Goal: Task Accomplishment & Management: Manage account settings

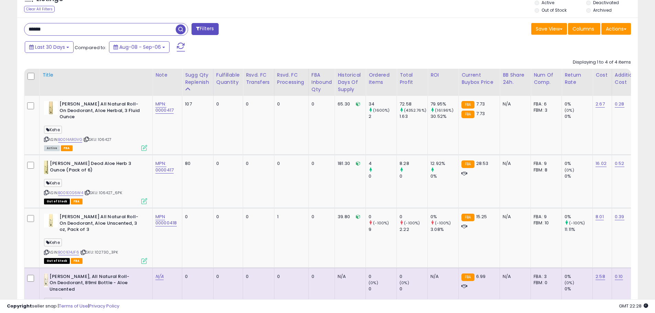
scroll to position [269, 0]
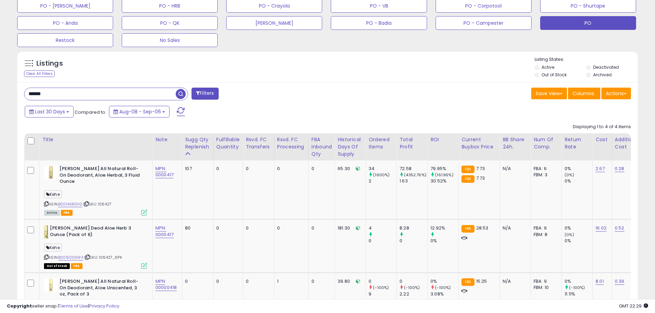
drag, startPoint x: 58, startPoint y: 92, endPoint x: 12, endPoint y: 92, distance: 46.7
click at [12, 92] on div "**********" at bounding box center [327, 94] width 648 height 668
type input "*****"
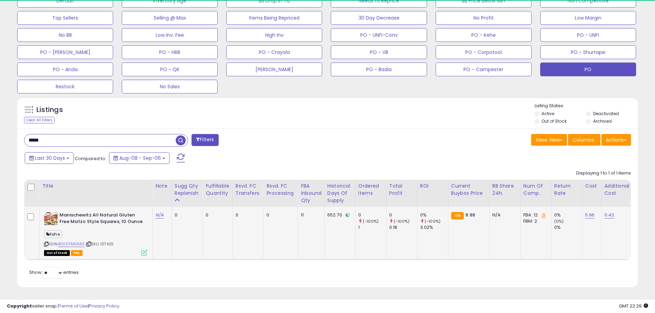
scroll to position [141, 360]
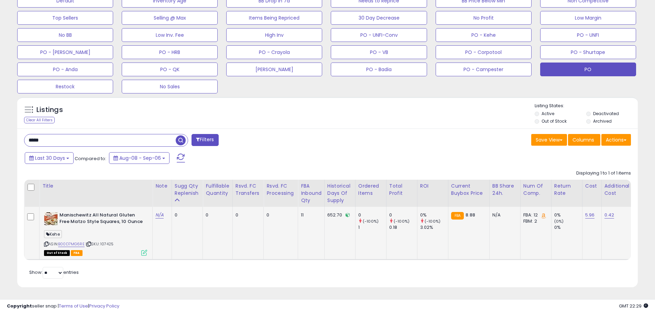
click at [107, 241] on span "| SKU: 107425" at bounding box center [100, 243] width 28 height 5
copy span "107425"
click at [76, 241] on link "B00D7MG6RE" at bounding box center [71, 244] width 26 height 6
click at [80, 241] on link "B00D7MG6RE" at bounding box center [71, 244] width 26 height 6
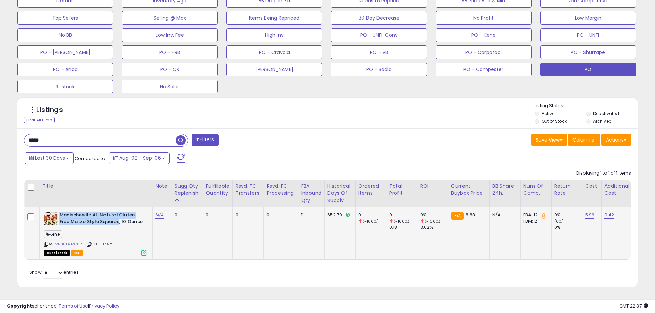
drag, startPoint x: 60, startPoint y: 210, endPoint x: 118, endPoint y: 218, distance: 58.2
click at [118, 218] on b "Manischewitz All Natural Gluten Free Matzo Style Squares, 10 Ounce" at bounding box center [100, 219] width 83 height 14
click at [127, 219] on b "Manischewitz All Natural Gluten Free Matzo Style Squares, 10 Ounce" at bounding box center [100, 219] width 83 height 14
click at [142, 219] on div "Manischewitz All Natural Gluten Free Matzo Style Squares, 10 Ounce" at bounding box center [95, 219] width 103 height 14
copy b "Manischewitz All Natural Gluten Free Matzo Style Squares, 10 Ounce"
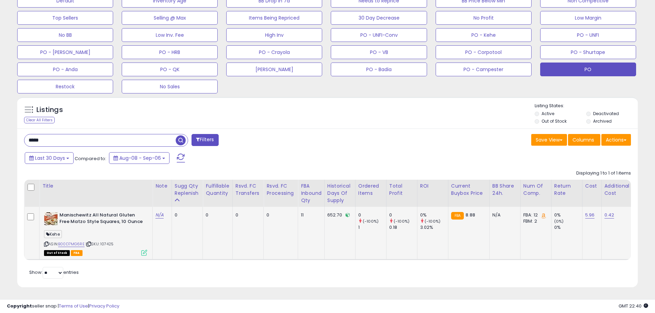
click at [112, 241] on span "| SKU: 107425" at bounding box center [100, 243] width 28 height 5
click at [111, 241] on span "| SKU: 107425" at bounding box center [100, 243] width 28 height 5
copy span "107425"
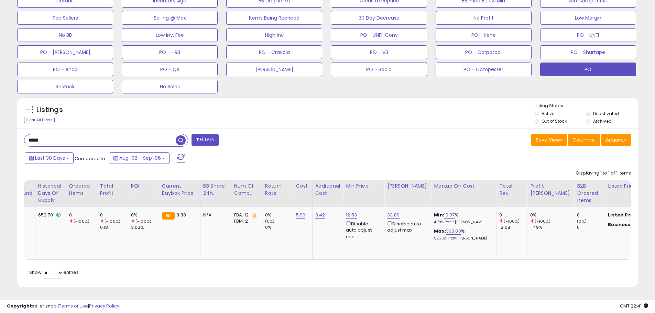
scroll to position [0, 295]
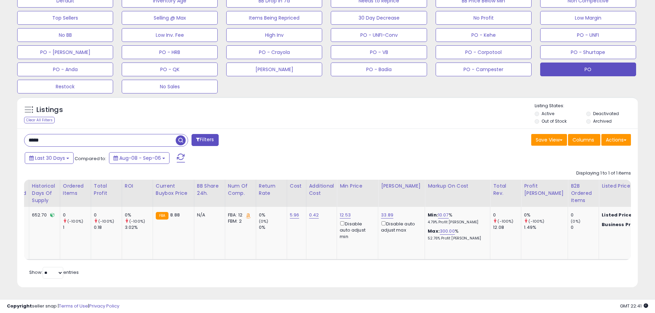
click at [420, 265] on div "Retrieving listings data.. Displaying 1 to 1 of 1 items Title Note" at bounding box center [327, 224] width 606 height 114
click at [419, 264] on div "Retrieving listings data.. Displaying 1 to 1 of 1 items Title Note" at bounding box center [327, 224] width 606 height 114
click at [440, 212] on link "10.07" at bounding box center [443, 215] width 11 height 7
drag, startPoint x: 416, startPoint y: 187, endPoint x: 377, endPoint y: 183, distance: 40.0
click at [377, 183] on table "Title Note" at bounding box center [276, 220] width 1094 height 80
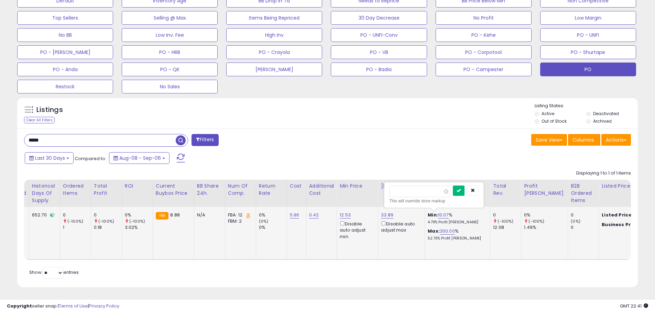
type input "*"
click at [460, 188] on icon "submit" at bounding box center [458, 190] width 4 height 4
click at [441, 228] on link "299.94" at bounding box center [446, 231] width 15 height 7
drag, startPoint x: 419, startPoint y: 196, endPoint x: 421, endPoint y: 199, distance: 3.7
click at [419, 199] on div "****** This will override store markup" at bounding box center [437, 211] width 99 height 25
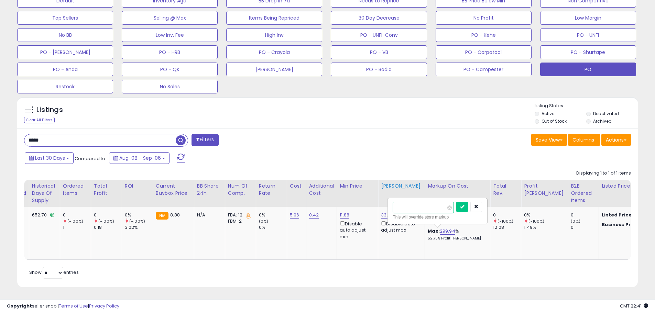
drag, startPoint x: 420, startPoint y: 201, endPoint x: 381, endPoint y: 201, distance: 39.2
click at [381, 201] on table "Title Note" at bounding box center [276, 220] width 1094 height 80
type input "**"
click at [464, 204] on icon "submit" at bounding box center [462, 206] width 4 height 4
click at [344, 212] on link "11.88" at bounding box center [344, 215] width 10 height 7
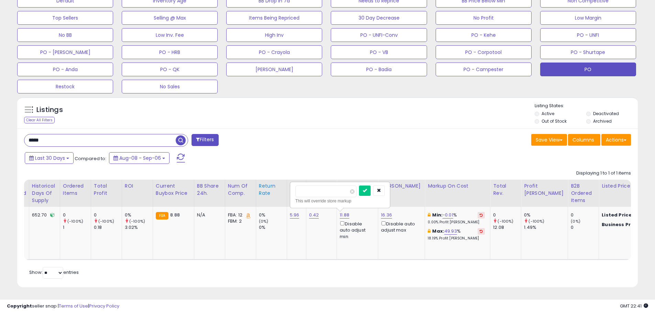
drag, startPoint x: 321, startPoint y: 187, endPoint x: 284, endPoint y: 187, distance: 37.1
click at [284, 187] on table "Title Note" at bounding box center [276, 220] width 1094 height 80
type input "****"
click at [370, 188] on button "submit" at bounding box center [365, 191] width 12 height 10
click at [444, 212] on link "-31.70" at bounding box center [448, 215] width 13 height 7
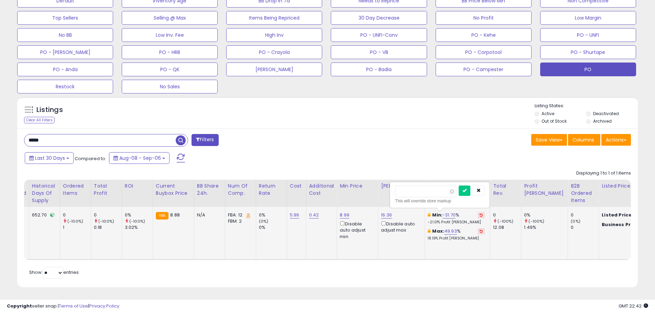
drag, startPoint x: 414, startPoint y: 187, endPoint x: 401, endPoint y: 188, distance: 12.8
click at [401, 188] on input "******" at bounding box center [425, 192] width 61 height 12
click at [480, 188] on icon "button" at bounding box center [478, 190] width 4 height 4
drag, startPoint x: 356, startPoint y: 253, endPoint x: 280, endPoint y: 253, distance: 75.2
click at [280, 253] on tr "Manischewitz All Natural Gluten Free Matzo Style Squares, 10 Ounce Kehe ASIN: B…" at bounding box center [275, 233] width 1093 height 53
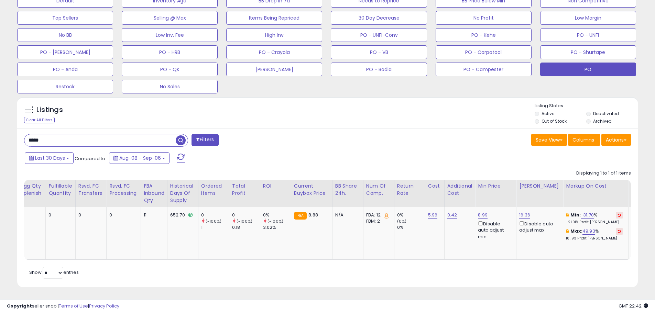
scroll to position [0, 0]
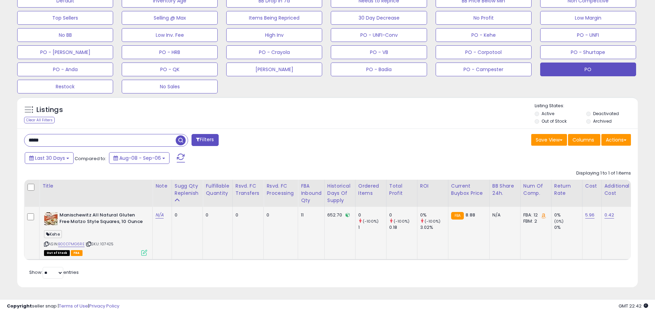
drag, startPoint x: 100, startPoint y: 240, endPoint x: 105, endPoint y: 239, distance: 4.9
click at [101, 241] on span "| SKU: 107425" at bounding box center [100, 243] width 28 height 5
click at [105, 241] on span "| SKU: 107425" at bounding box center [100, 243] width 28 height 5
copy span "107425"
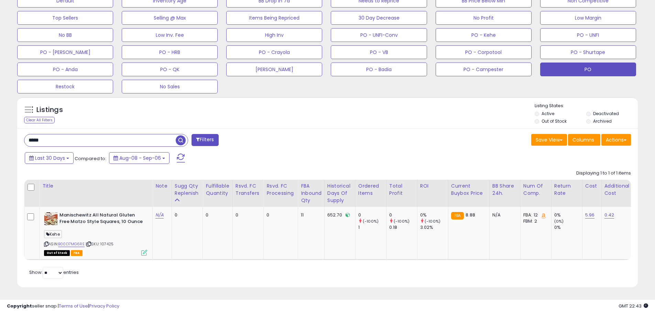
drag, startPoint x: 49, startPoint y: 133, endPoint x: 7, endPoint y: 137, distance: 42.8
click at [1, 136] on div "**********" at bounding box center [327, 56] width 655 height 513
paste input "*"
type input "******"
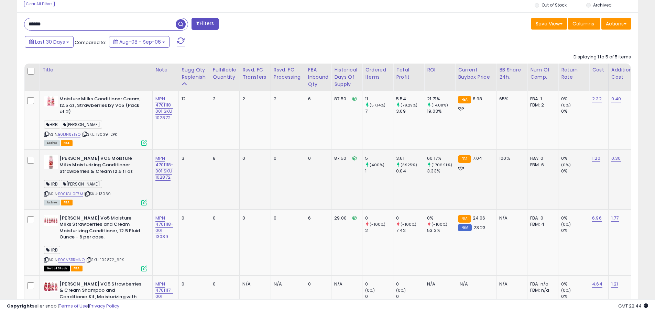
scroll to position [381, 0]
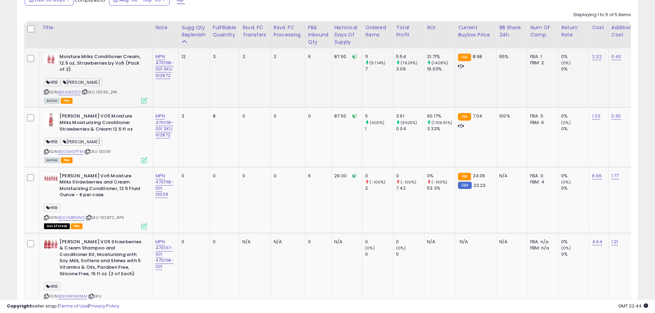
drag, startPoint x: 122, startPoint y: 93, endPoint x: 99, endPoint y: 94, distance: 23.7
click at [99, 94] on div "ASIN: B01JN6ETEO | SKU: 13039_2PK Active FBA" at bounding box center [95, 78] width 103 height 49
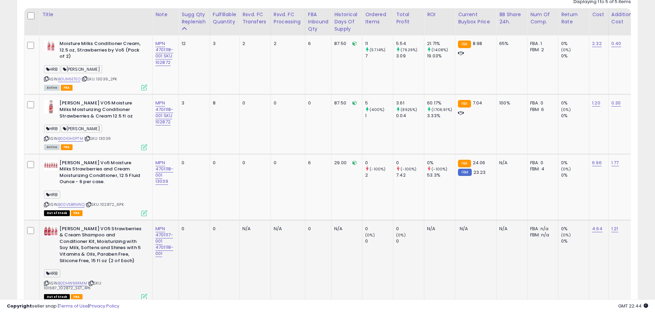
scroll to position [384, 0]
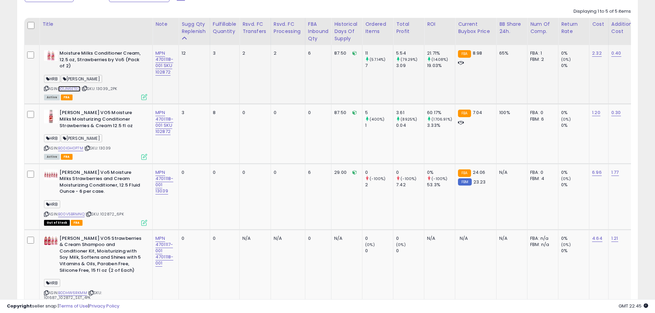
click at [75, 90] on link "B01JN6ETEO" at bounding box center [69, 89] width 22 height 6
click at [77, 149] on link "B00IGH0P7M" at bounding box center [70, 148] width 25 height 6
copy span "13039_2PK"
click at [109, 87] on span "| SKU: 13039_2PK" at bounding box center [99, 88] width 36 height 5
click at [110, 87] on span "| SKU: 13039_2PK" at bounding box center [99, 88] width 36 height 5
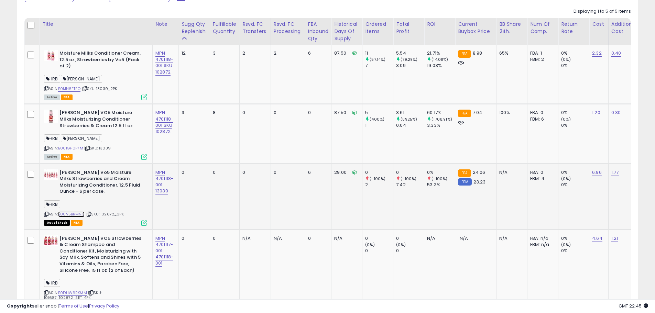
click at [79, 211] on link "B00V5BRMNQ" at bounding box center [71, 214] width 26 height 6
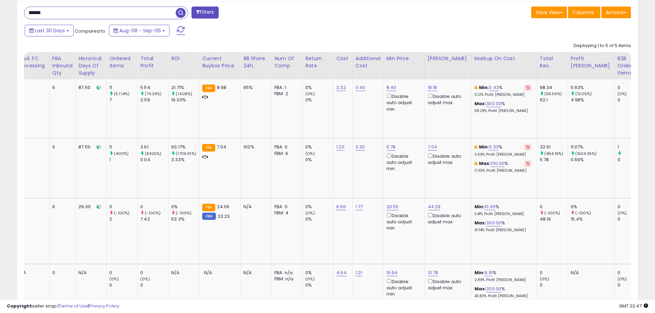
scroll to position [0, 275]
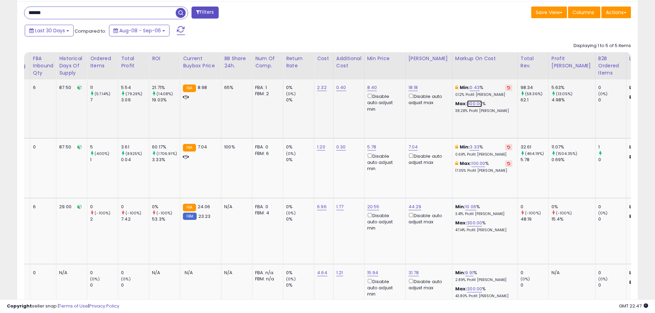
click at [469, 104] on link "300.00" at bounding box center [474, 103] width 15 height 7
drag, startPoint x: 444, startPoint y: 77, endPoint x: 409, endPoint y: 80, distance: 35.1
click at [409, 80] on tr "Moisture Milks Conditioner Cream, 12.5 oz, Strawberries by Vo5 (Pack of 2) HRB …" at bounding box center [300, 108] width 1101 height 59
type input "***"
click at [492, 80] on icon "submit" at bounding box center [490, 79] width 4 height 4
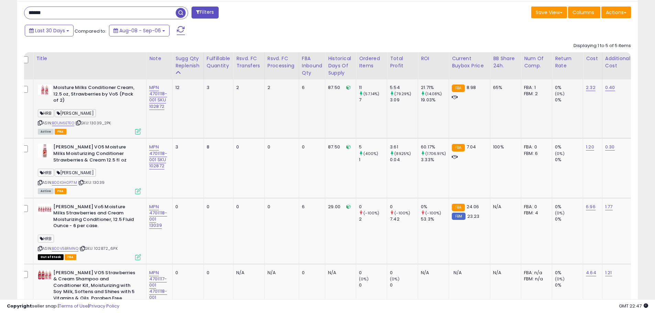
scroll to position [0, 0]
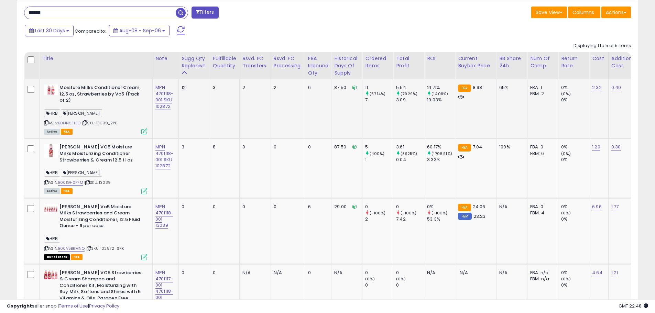
drag, startPoint x: 119, startPoint y: 123, endPoint x: 99, endPoint y: 125, distance: 20.3
click at [99, 125] on div "ASIN: B01JN6ETEO | SKU: 13039_2PK Active FBA" at bounding box center [95, 109] width 103 height 49
click at [100, 125] on span "| SKU: 13039_2PK" at bounding box center [99, 122] width 36 height 5
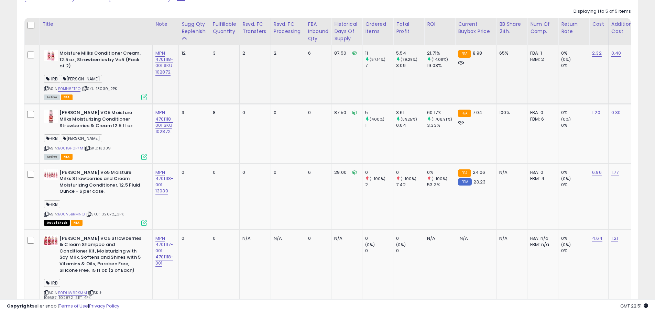
scroll to position [316, 0]
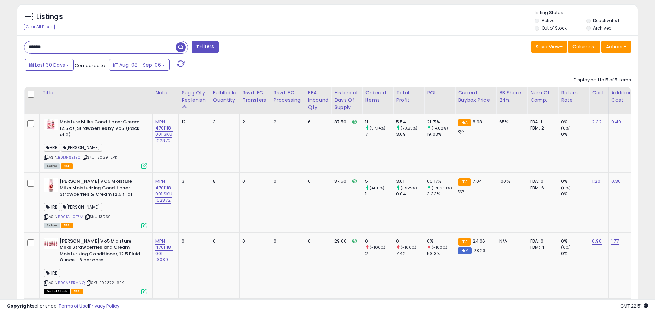
drag, startPoint x: 63, startPoint y: 45, endPoint x: 19, endPoint y: 48, distance: 44.1
click at [19, 48] on div "****** Filters" at bounding box center [173, 48] width 309 height 14
paste input "text"
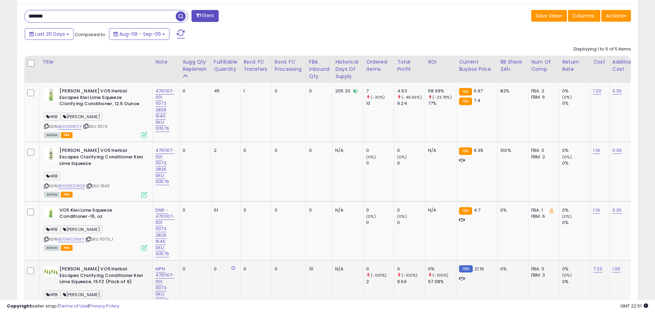
scroll to position [334, 0]
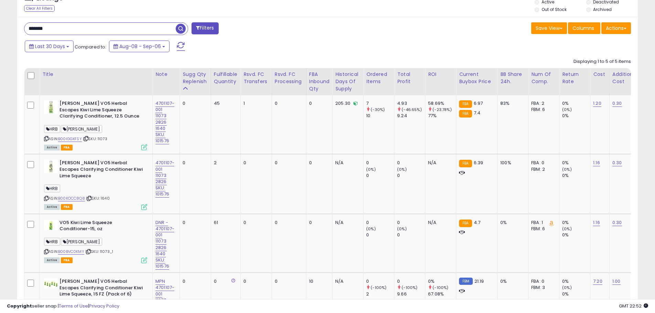
drag, startPoint x: 46, startPoint y: 32, endPoint x: 4, endPoint y: 32, distance: 42.6
click at [4, 32] on div "**********" at bounding box center [327, 61] width 648 height 733
paste input "text"
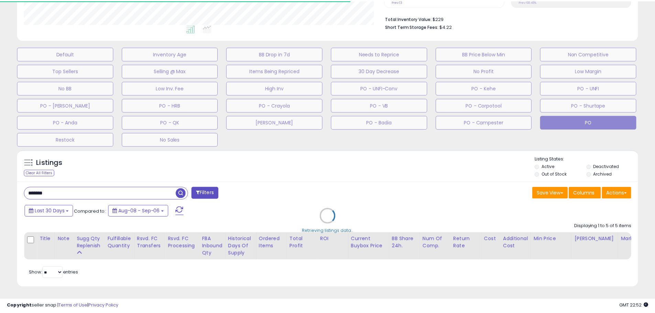
scroll to position [343446, 343227]
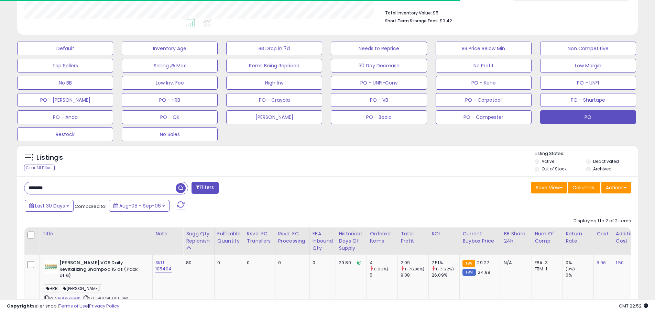
click at [54, 188] on input "******" at bounding box center [99, 188] width 151 height 12
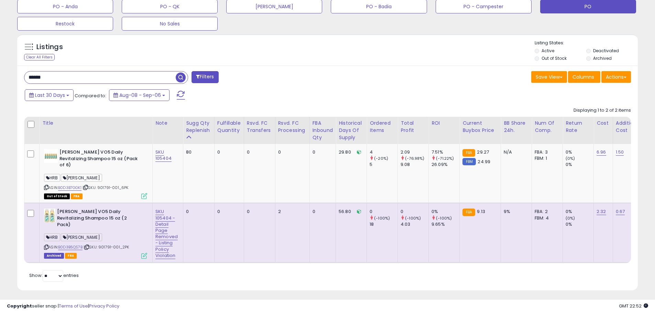
scroll to position [287, 0]
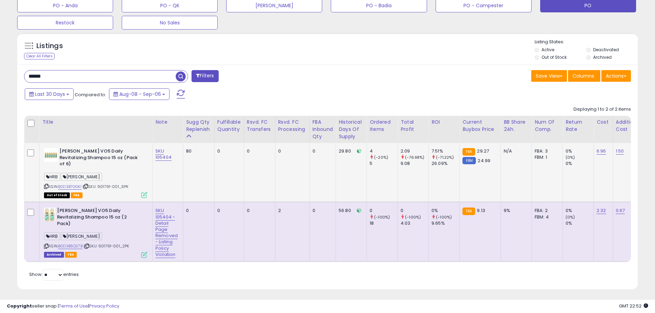
drag, startPoint x: 134, startPoint y: 181, endPoint x: 101, endPoint y: 181, distance: 32.6
click at [101, 181] on div "ASIN: B0D3B7GGK1 | SKU: 901791-001_6PK Out of Stock FBA" at bounding box center [95, 172] width 103 height 49
copy span "901791-001_6PK"
click at [78, 184] on link "B0D3B7GGK1" at bounding box center [69, 187] width 23 height 6
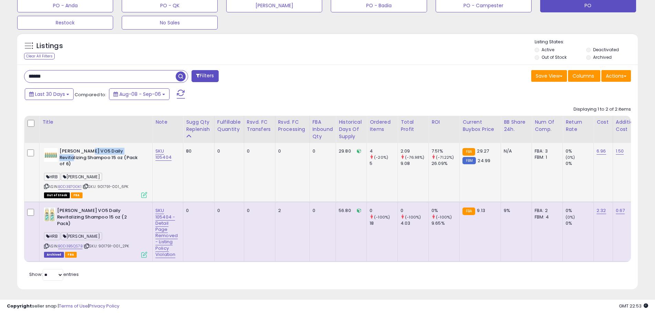
drag, startPoint x: 87, startPoint y: 151, endPoint x: 129, endPoint y: 151, distance: 41.2
click at [129, 151] on b "[PERSON_NAME] VO5 Daily Revitalizing Shampoo 15 oz (Pack of 6)" at bounding box center [100, 158] width 83 height 21
copy b "Daily Revitalizing"
drag, startPoint x: 35, startPoint y: 71, endPoint x: -3, endPoint y: 64, distance: 38.8
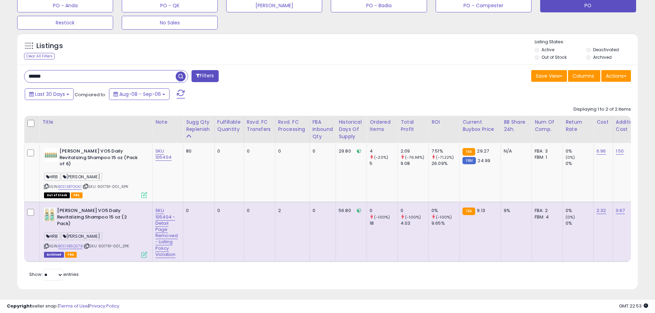
paste input "**********"
type input "**********"
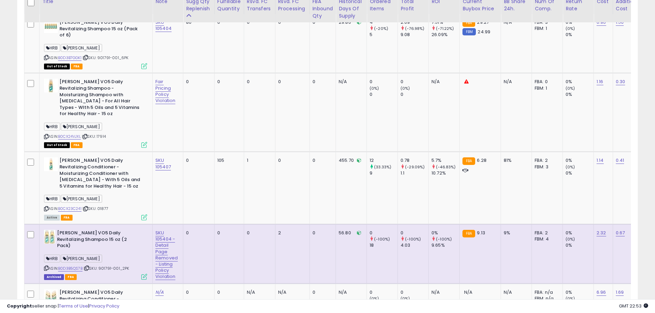
scroll to position [381, 0]
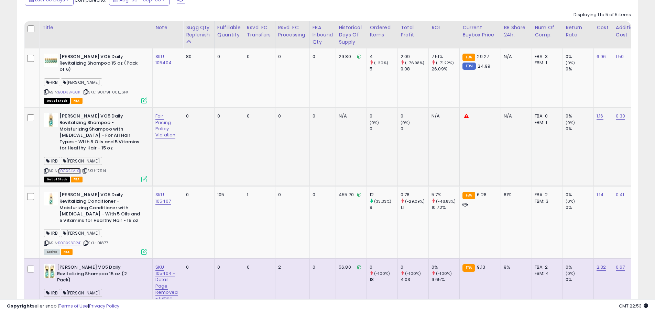
click at [78, 168] on link "B0CX24VJXL" at bounding box center [69, 171] width 23 height 6
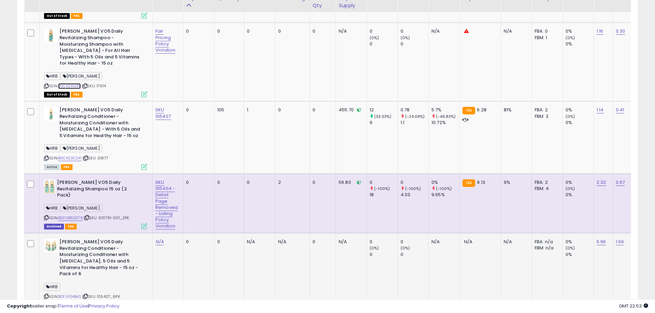
scroll to position [484, 0]
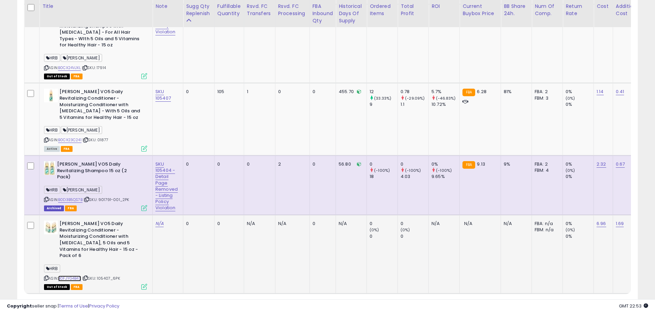
click at [70, 276] on link "B0FJYG4B4S" at bounding box center [69, 279] width 23 height 6
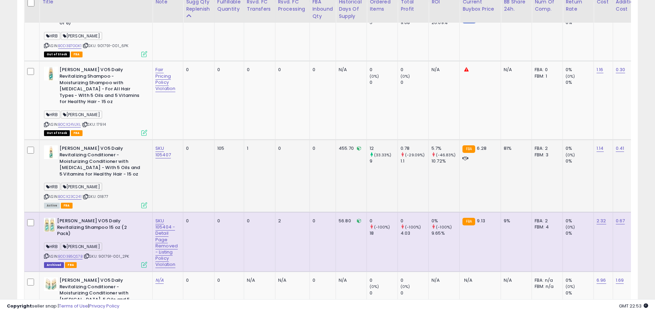
scroll to position [415, 0]
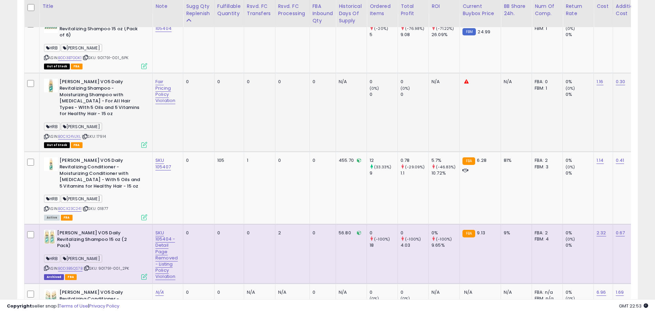
click at [109, 127] on div "ASIN: B0CX24VJXL | SKU: 17914 Out of Stock FBA" at bounding box center [95, 113] width 103 height 68
click at [105, 126] on div "ASIN: B0CX24VJXL | SKU: 17914 Out of Stock FBA" at bounding box center [95, 113] width 103 height 68
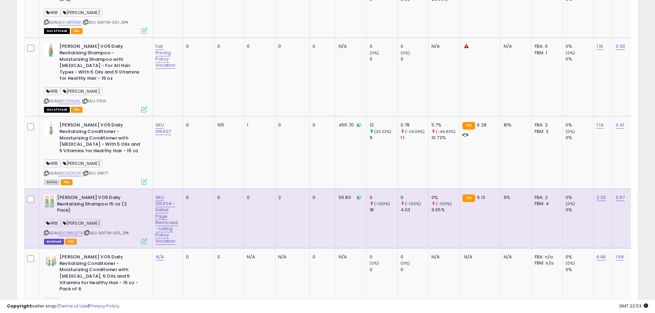
scroll to position [484, 0]
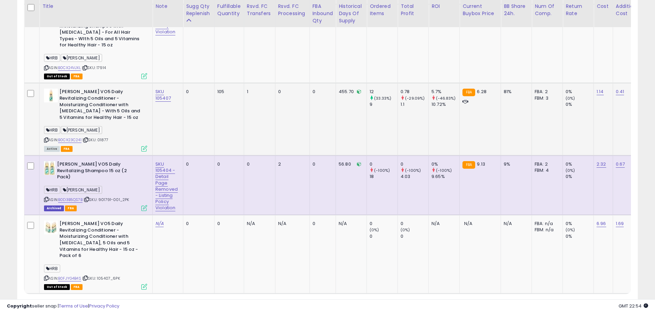
click at [105, 137] on span "| SKU: 01877" at bounding box center [95, 139] width 26 height 5
drag, startPoint x: 105, startPoint y: 128, endPoint x: 126, endPoint y: 109, distance: 28.2
click at [125, 108] on b "[PERSON_NAME] VO5 Daily Revitalizing Conditioner - Moisturizing Conditioner wit…" at bounding box center [100, 106] width 83 height 34
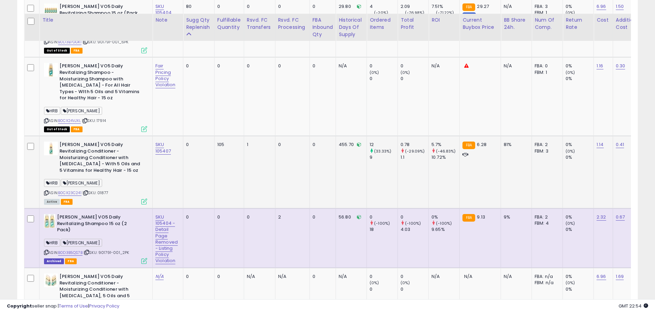
scroll to position [415, 0]
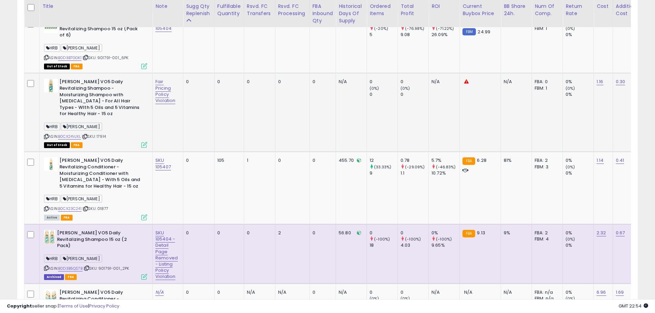
click at [123, 125] on div "ASIN: B0CX24VJXL | SKU: 17914 Out of Stock FBA" at bounding box center [95, 113] width 103 height 68
click at [126, 123] on div "HRB [PERSON_NAME]" at bounding box center [95, 127] width 103 height 9
click at [106, 134] on span "| SKU: 17914" at bounding box center [94, 136] width 24 height 5
copy span "17914"
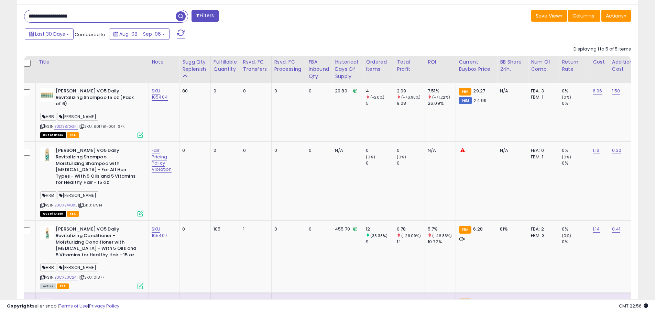
scroll to position [0, 0]
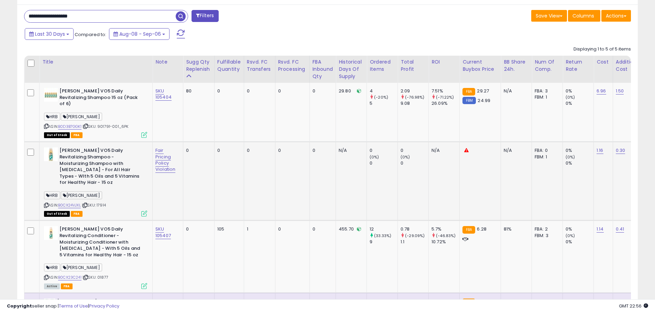
copy span "17914"
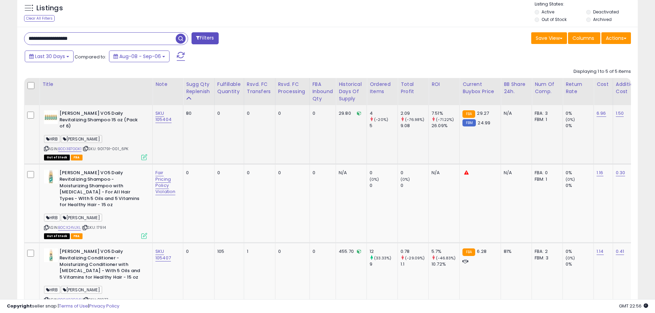
scroll to position [312, 0]
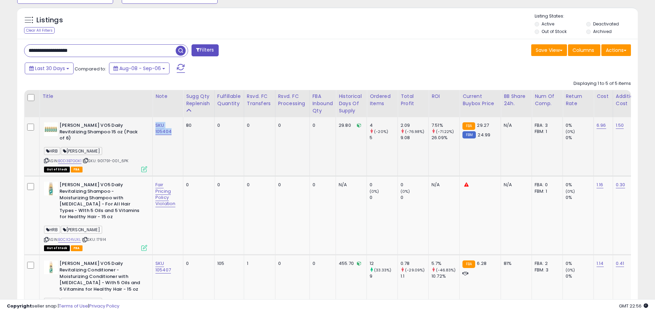
drag, startPoint x: 173, startPoint y: 132, endPoint x: 155, endPoint y: 127, distance: 18.5
click at [155, 127] on td "SKU 105404" at bounding box center [168, 146] width 31 height 59
click at [165, 190] on link "Fair Pricing Policy Violation" at bounding box center [165, 194] width 20 height 26
click at [176, 162] on input "**********" at bounding box center [150, 161] width 71 height 10
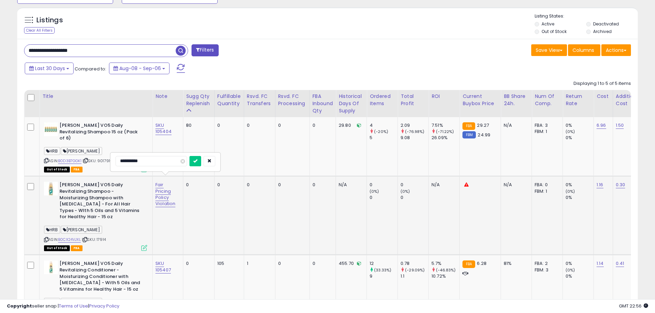
scroll to position [0, 0]
type input "**********"
click at [196, 163] on icon "submit" at bounding box center [195, 161] width 4 height 4
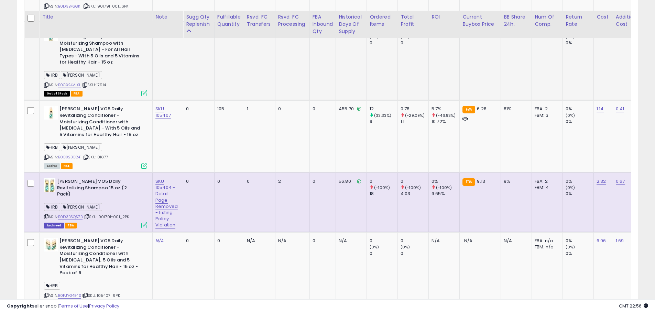
scroll to position [504, 0]
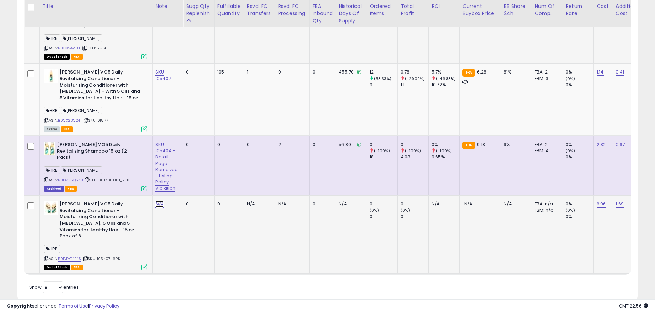
click at [160, 201] on link "N/A" at bounding box center [159, 204] width 8 height 7
type input "**********"
click at [185, 178] on button "submit" at bounding box center [179, 173] width 12 height 10
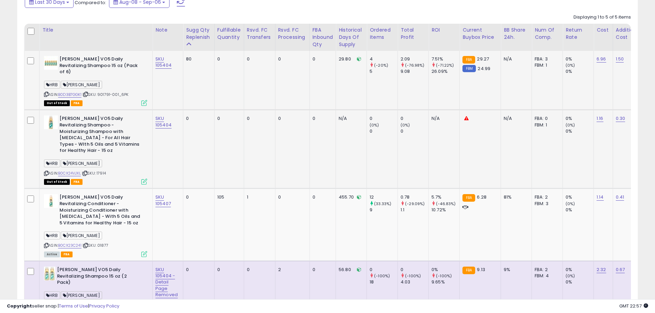
scroll to position [366, 0]
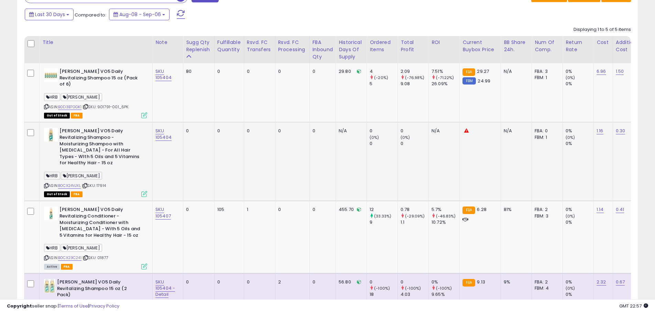
click at [104, 183] on span "| SKU: 17914" at bounding box center [94, 185] width 24 height 5
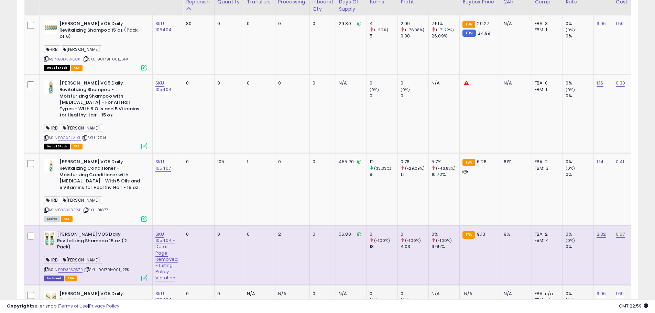
scroll to position [504, 0]
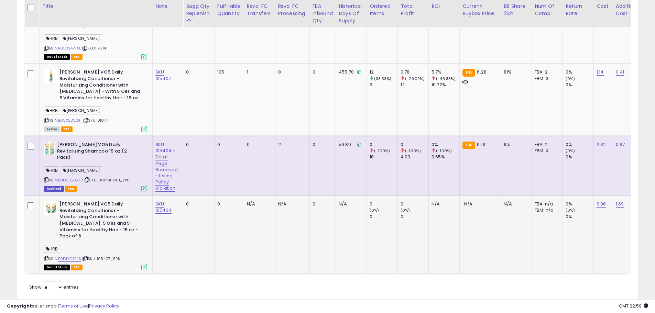
drag, startPoint x: 124, startPoint y: 238, endPoint x: 100, endPoint y: 241, distance: 23.5
click at [100, 241] on div "ASIN: B0FJYG4B4S | SKU: 105407_6PK Out of Stock FBA" at bounding box center [95, 235] width 103 height 68
click at [113, 242] on div "ASIN: B0FJYG4B4S | SKU: 105407_6PK Out of Stock FBA" at bounding box center [95, 235] width 103 height 68
drag, startPoint x: 113, startPoint y: 238, endPoint x: 103, endPoint y: 238, distance: 9.6
click at [103, 256] on span "| SKU: 105407_6PK" at bounding box center [101, 258] width 38 height 5
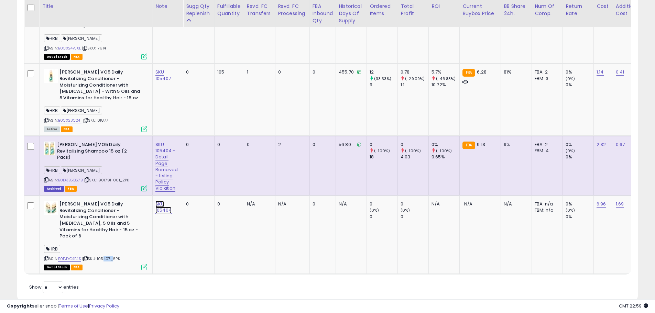
click at [160, 201] on link "SKU 105404" at bounding box center [163, 207] width 16 height 13
drag, startPoint x: 150, startPoint y: 171, endPoint x: 108, endPoint y: 171, distance: 42.6
click at [108, 171] on div "**********" at bounding box center [158, 174] width 100 height 20
click at [189, 170] on button "submit" at bounding box center [183, 173] width 12 height 10
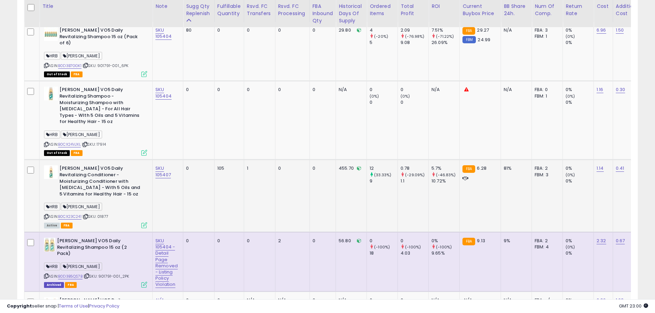
scroll to position [366, 0]
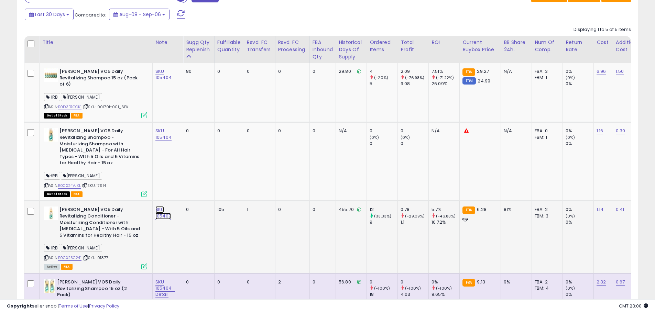
click at [163, 206] on link "SKU 105407" at bounding box center [162, 212] width 15 height 13
drag, startPoint x: 149, startPoint y: 179, endPoint x: 97, endPoint y: 180, distance: 52.2
click at [97, 180] on tbody "[PERSON_NAME] VO5 Daily Revitalizing Shampoo 15 oz (Pack of 6) HRB [PERSON_NAME…" at bounding box center [576, 237] width 1105 height 348
click at [199, 180] on icon "button" at bounding box center [196, 179] width 4 height 4
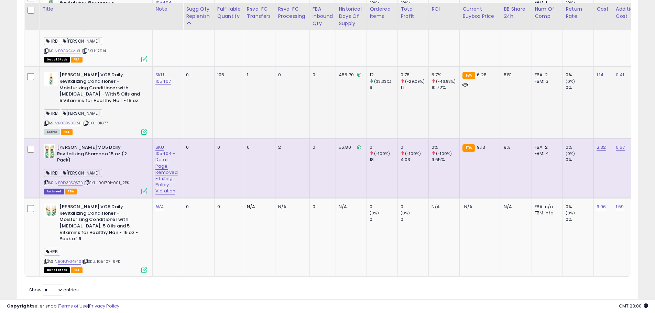
scroll to position [504, 0]
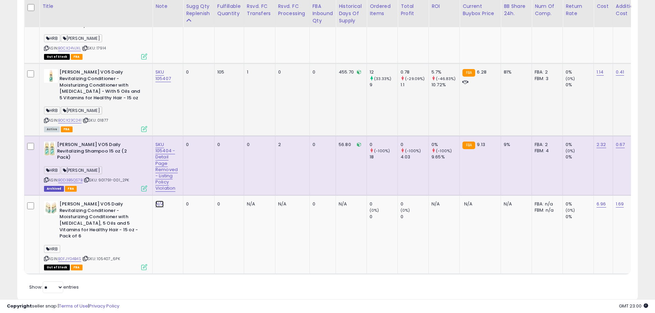
click at [159, 201] on link "N/A" at bounding box center [159, 204] width 8 height 7
type input "**********"
click at [181, 172] on icon "submit" at bounding box center [179, 173] width 4 height 4
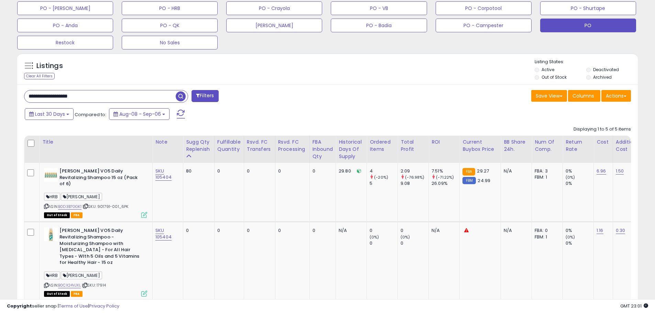
scroll to position [263, 0]
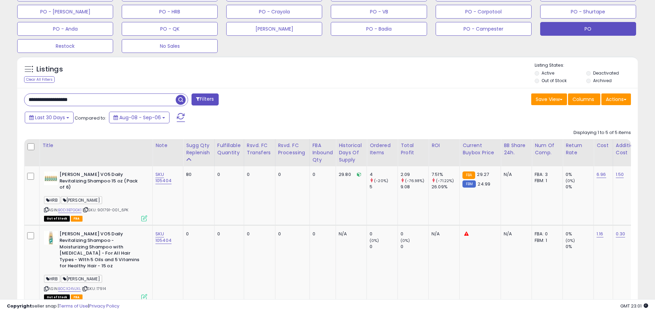
drag, startPoint x: 81, startPoint y: 100, endPoint x: -1, endPoint y: 97, distance: 82.5
paste input "text"
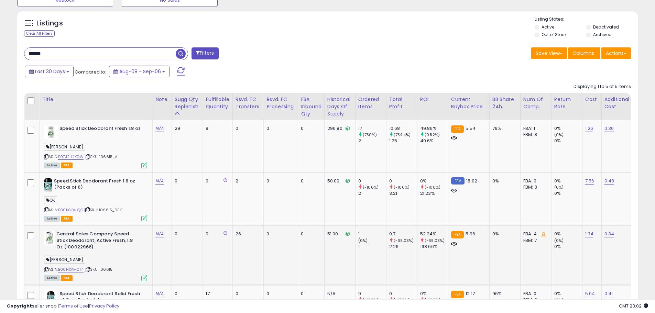
scroll to position [309, 0]
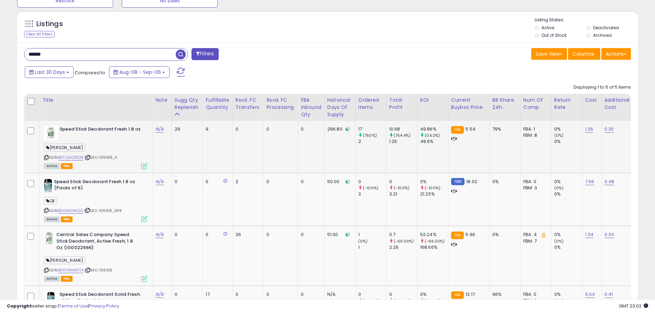
drag, startPoint x: 120, startPoint y: 158, endPoint x: 102, endPoint y: 159, distance: 17.6
click at [102, 159] on div "ASIN: B07J2H2KQW | SKU: 106615_A Active FBA" at bounding box center [95, 147] width 103 height 42
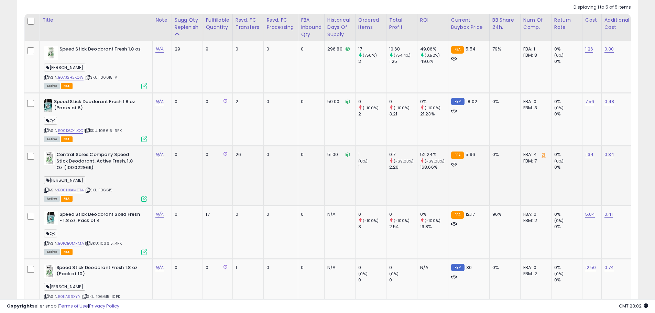
scroll to position [377, 0]
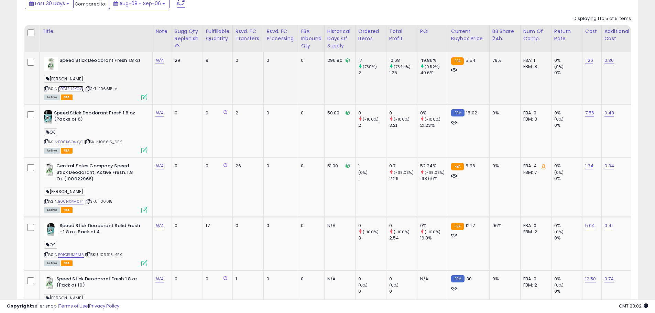
click at [73, 89] on link "B07J2H2KQW" at bounding box center [70, 89] width 25 height 6
drag, startPoint x: 264, startPoint y: 299, endPoint x: 336, endPoint y: 302, distance: 72.2
click at [336, 302] on div "Copyright seller snap | Terms of Use | Privacy Policy GMT 23:02 Authorization r…" at bounding box center [327, 306] width 655 height 14
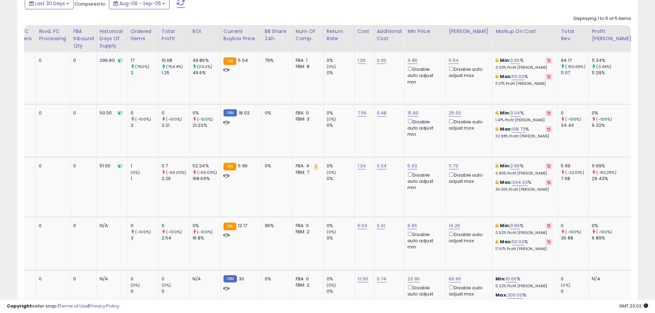
scroll to position [0, 230]
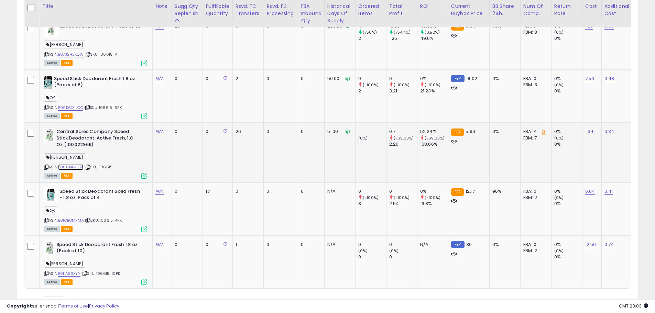
click at [77, 168] on link "B00HXAM0T4" at bounding box center [70, 167] width 25 height 6
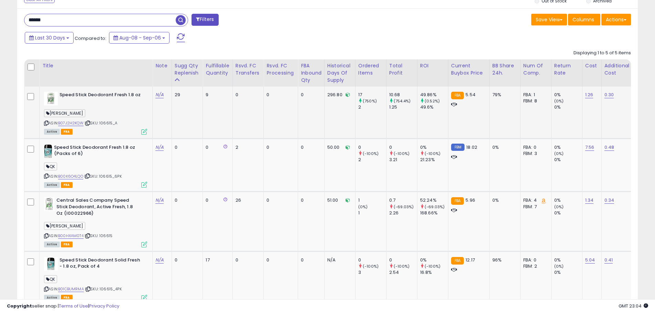
click at [107, 123] on span "| SKU: 106615_A" at bounding box center [101, 122] width 33 height 5
click at [111, 123] on span "| SKU: 106615_A" at bounding box center [101, 122] width 33 height 5
click at [120, 124] on div "ASIN: B07J2H2KQW | SKU: 106615_A Active FBA" at bounding box center [95, 113] width 103 height 42
click at [75, 234] on link "B00HXAM0T4" at bounding box center [70, 236] width 25 height 6
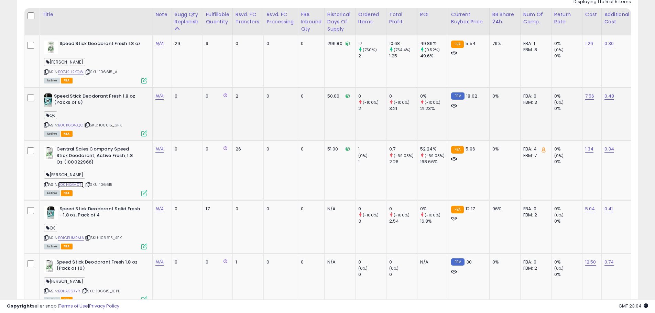
scroll to position [377, 0]
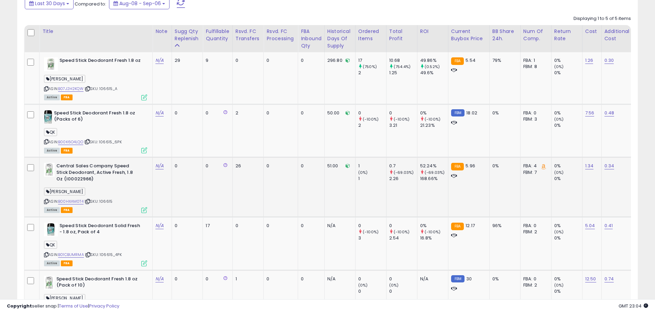
click at [107, 202] on span "| SKU: 106615" at bounding box center [99, 201] width 28 height 5
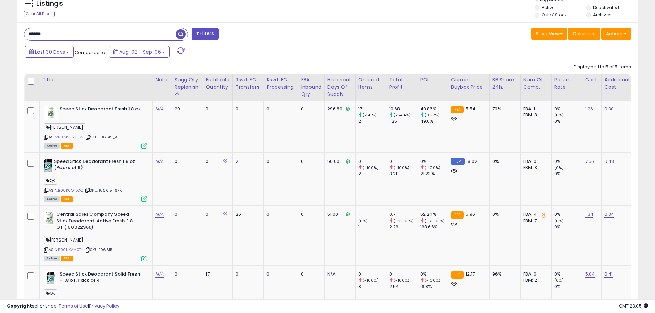
scroll to position [240, 0]
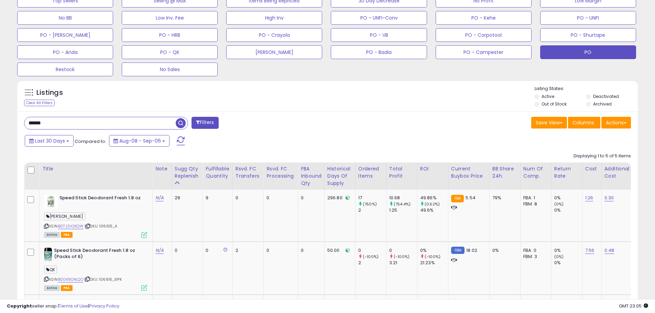
drag, startPoint x: 51, startPoint y: 124, endPoint x: 4, endPoint y: 120, distance: 47.2
click at [4, 120] on div "**********" at bounding box center [327, 142] width 648 height 707
paste input "text"
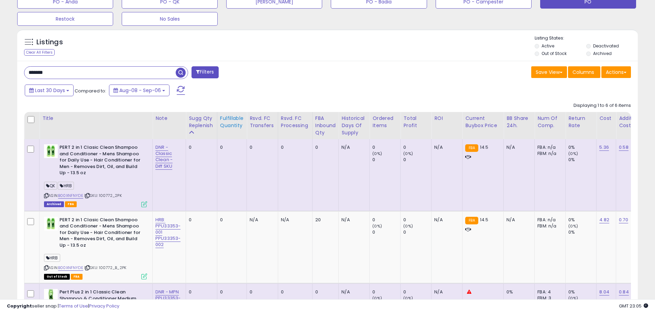
scroll to position [278, 0]
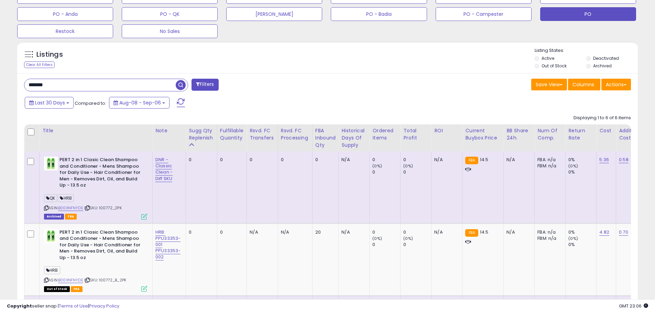
drag, startPoint x: 47, startPoint y: 85, endPoint x: 8, endPoint y: 81, distance: 40.0
click at [7, 81] on div "**********" at bounding box center [327, 160] width 648 height 819
paste input "text"
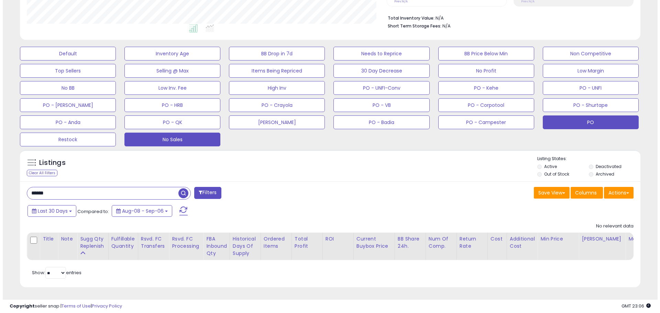
scroll to position [141, 360]
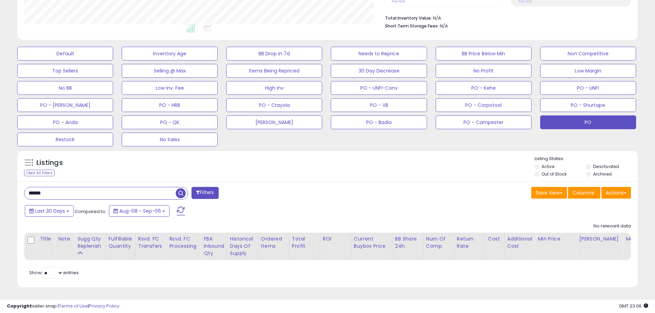
drag, startPoint x: 54, startPoint y: 187, endPoint x: 10, endPoint y: 184, distance: 44.8
click at [10, 184] on div "**********" at bounding box center [327, 77] width 648 height 436
paste input "text"
type input "******"
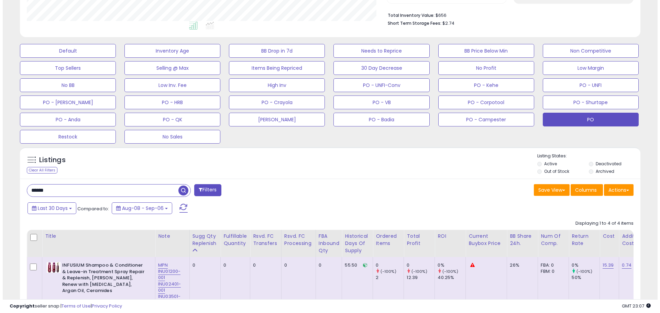
scroll to position [102, 0]
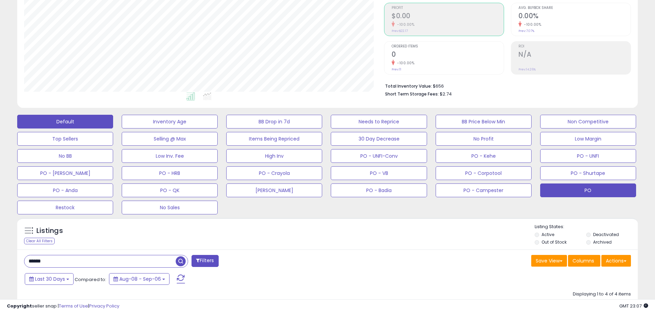
click at [67, 120] on button "Default" at bounding box center [65, 122] width 96 height 14
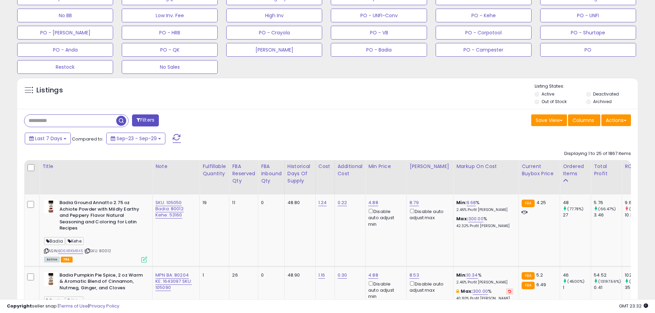
scroll to position [308, 0]
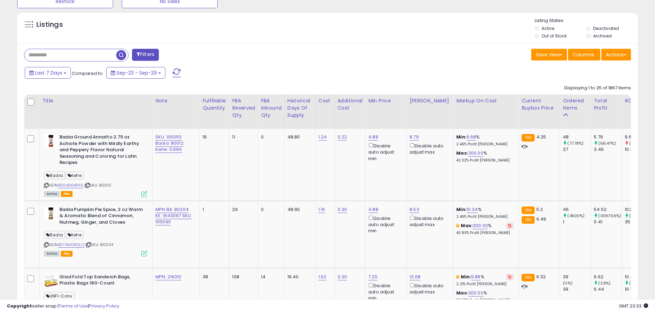
click at [315, 56] on div "Filters" at bounding box center [173, 56] width 309 height 14
